Goal: Task Accomplishment & Management: Manage account settings

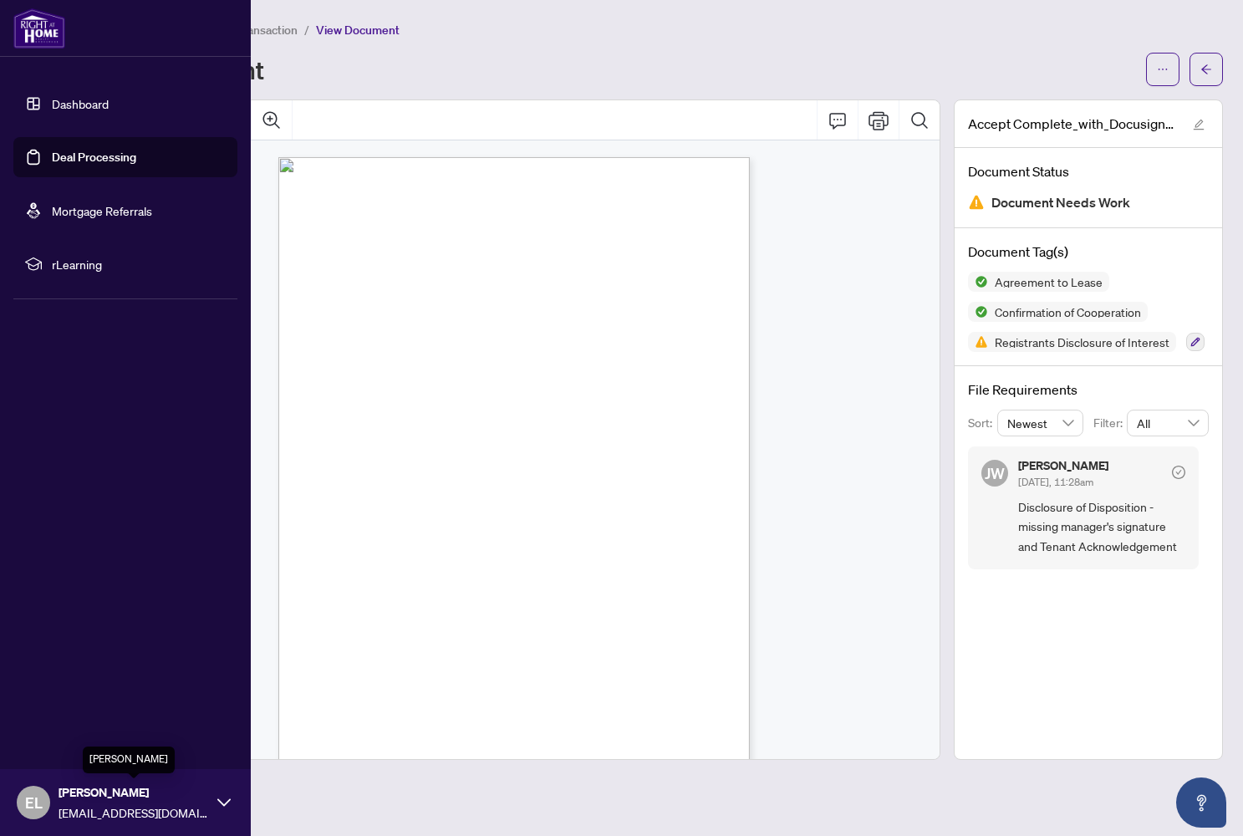
click at [94, 789] on span "[PERSON_NAME]" at bounding box center [133, 792] width 150 height 18
click at [223, 808] on icon at bounding box center [223, 802] width 13 height 13
click at [77, 708] on span "Logout" at bounding box center [67, 702] width 38 height 27
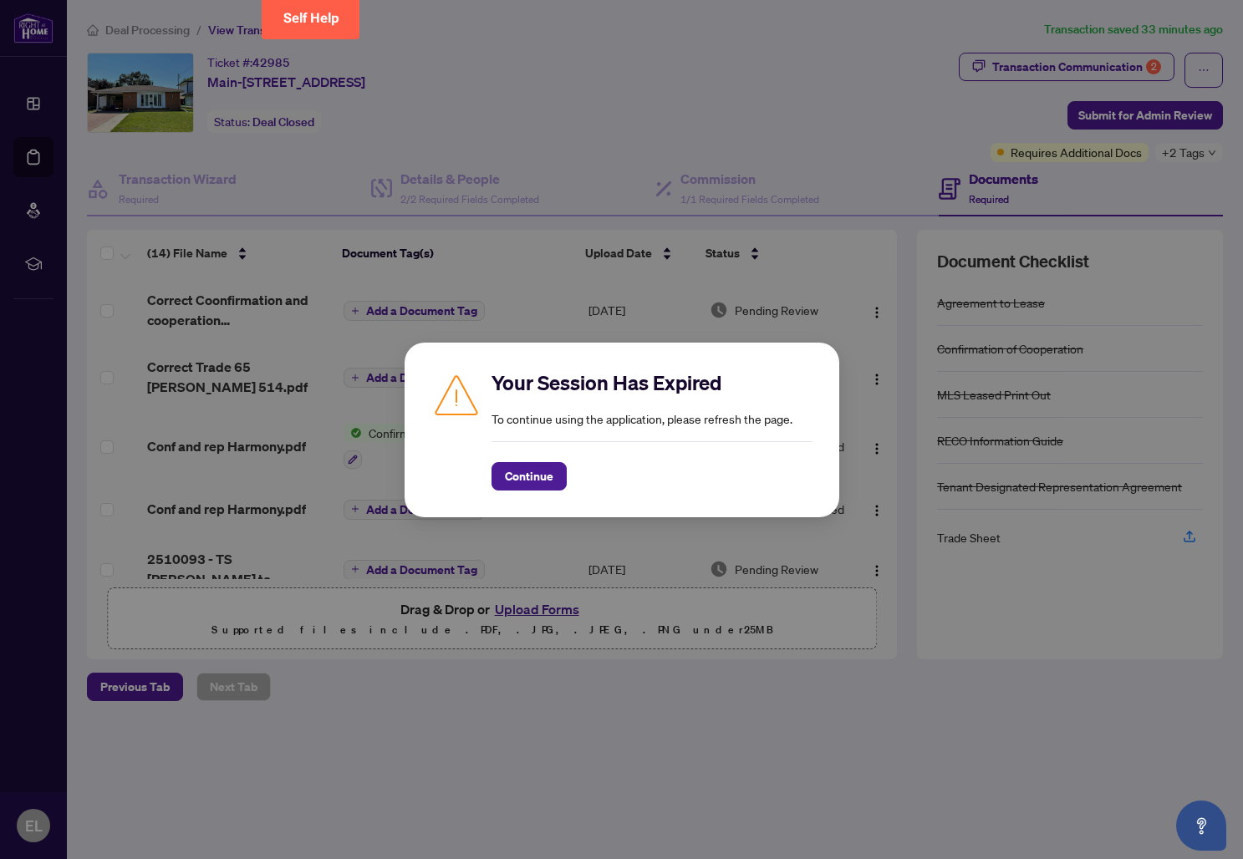
click at [802, 49] on div "Your Session Has Expired To continue using the application, please refresh the …" at bounding box center [621, 429] width 1243 height 859
click at [545, 479] on span "Continue" at bounding box center [529, 476] width 48 height 27
